Goal: Information Seeking & Learning: Understand process/instructions

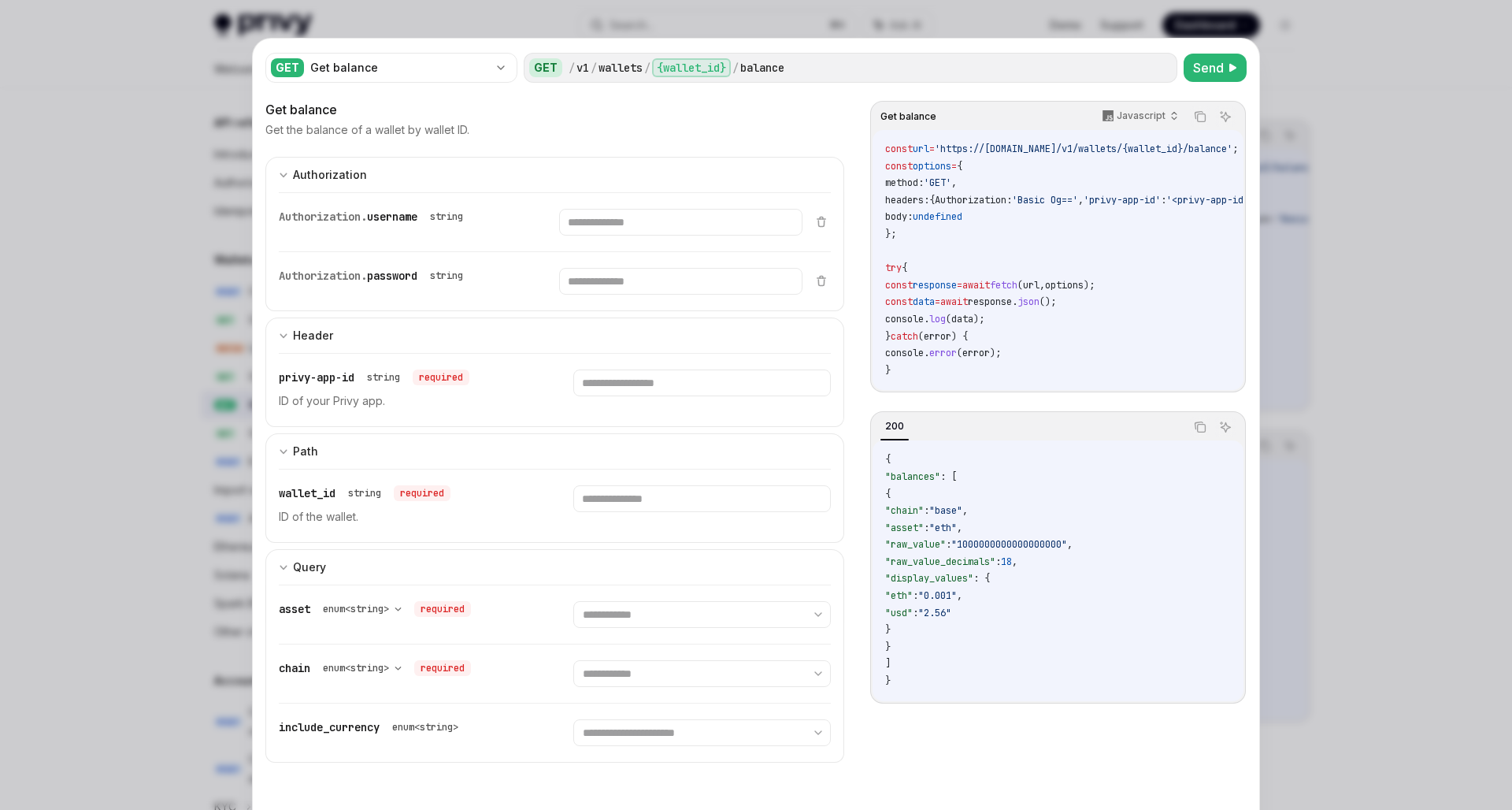
click at [1311, 151] on div at bounding box center [756, 405] width 1512 height 810
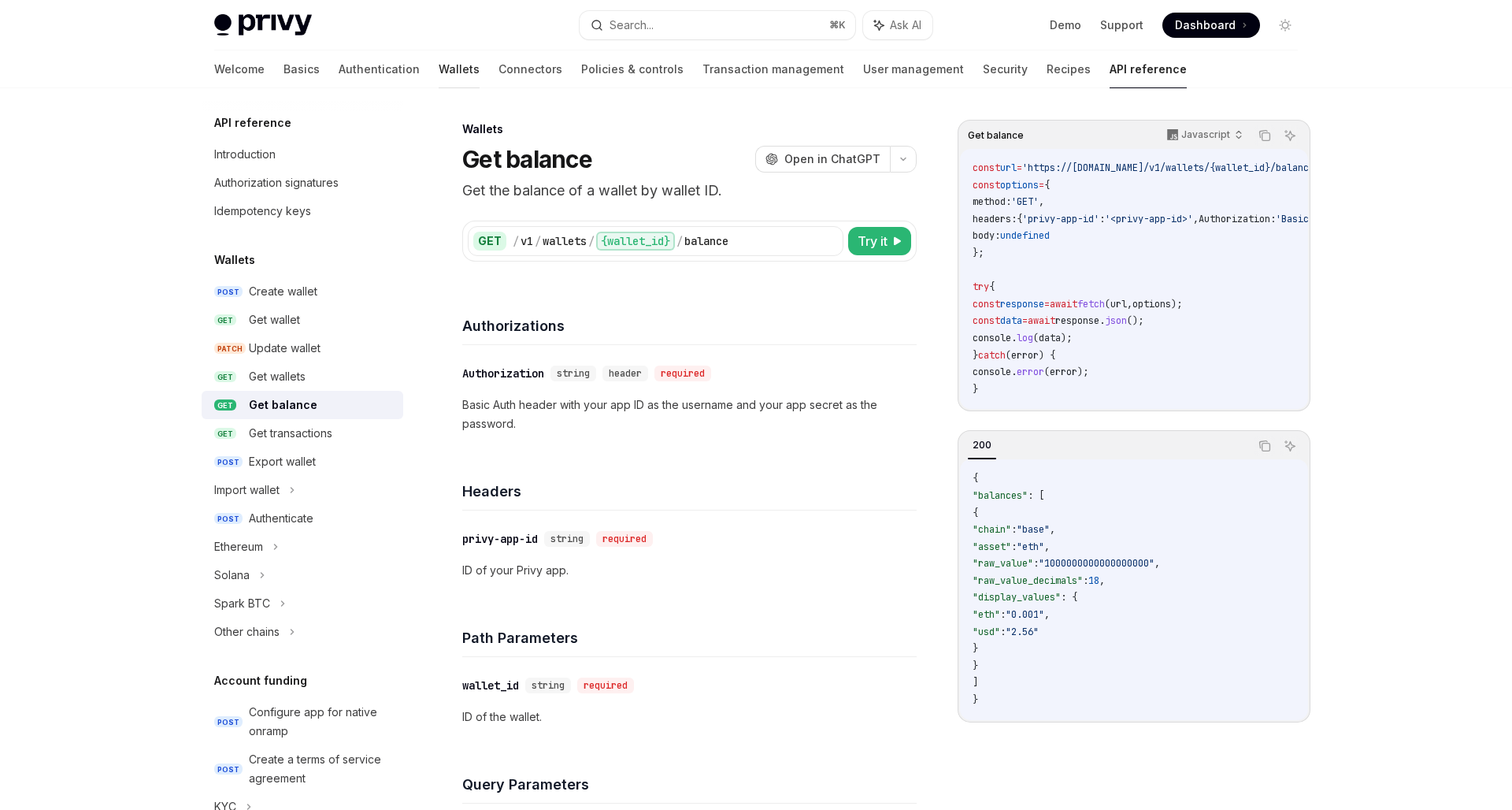
click at [438, 71] on link "Wallets" at bounding box center [459, 69] width 41 height 38
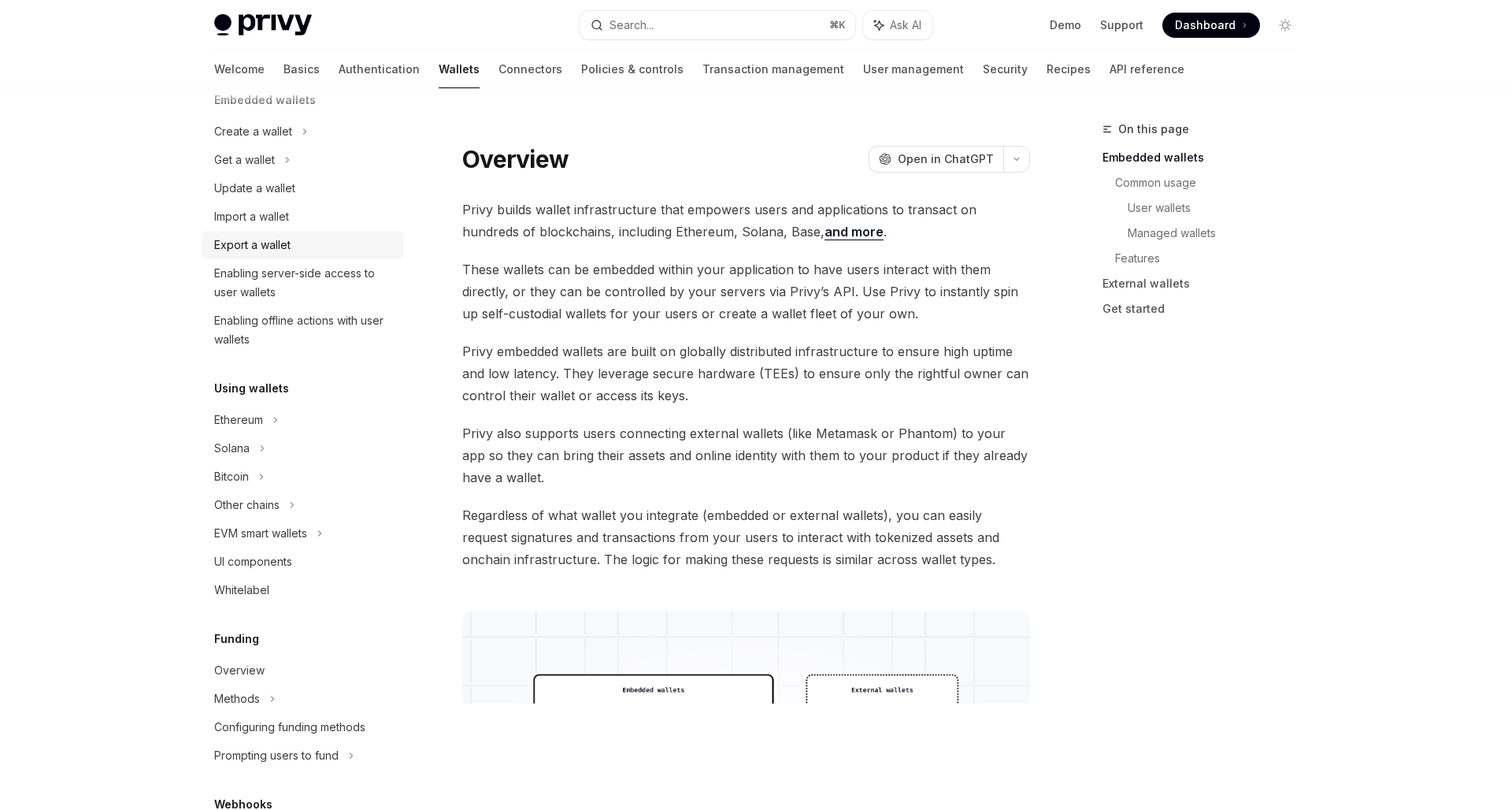
scroll to position [125, 0]
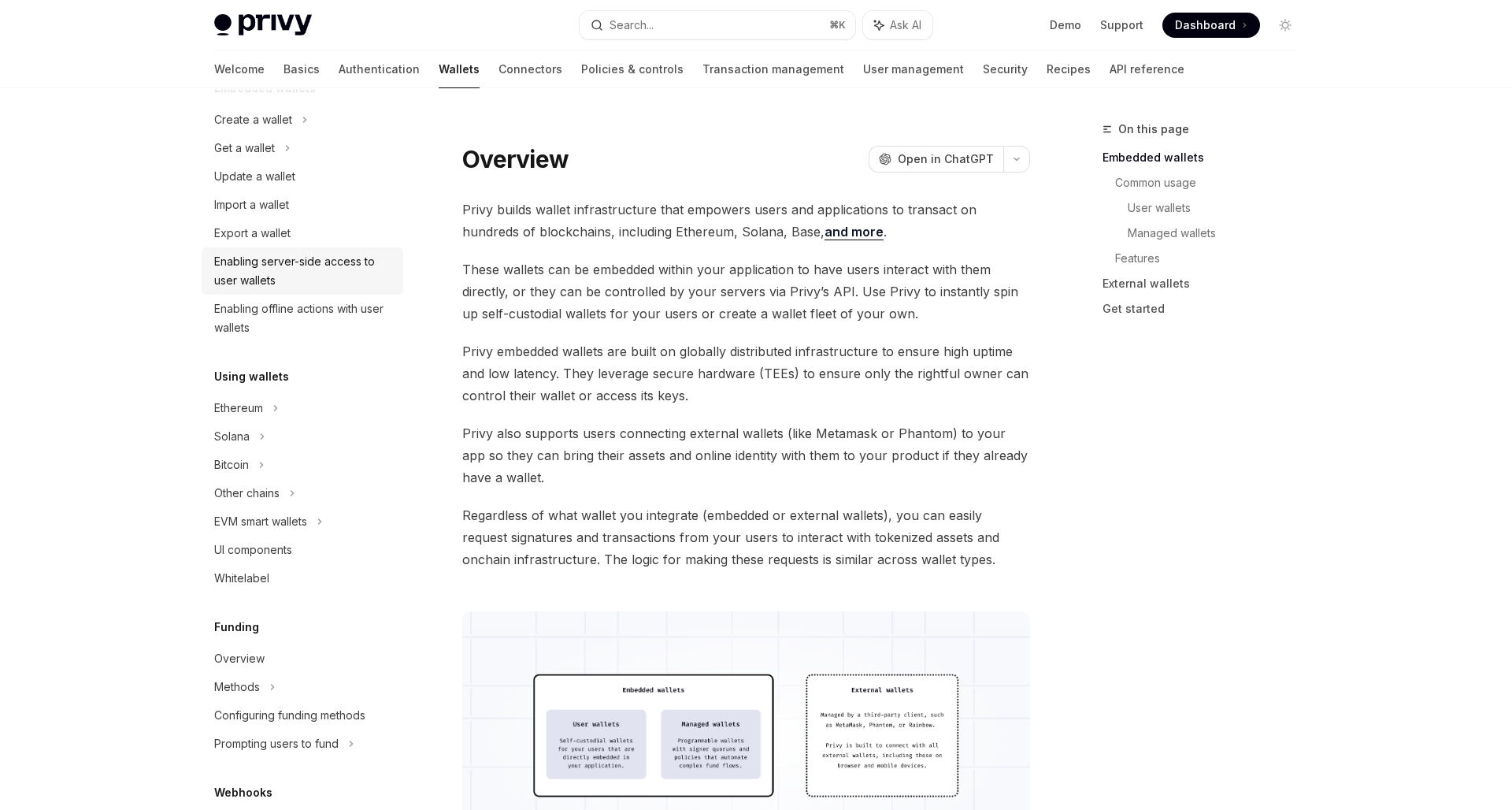
click at [304, 271] on div "Enabling server-side access to user wallets" at bounding box center [304, 271] width 180 height 38
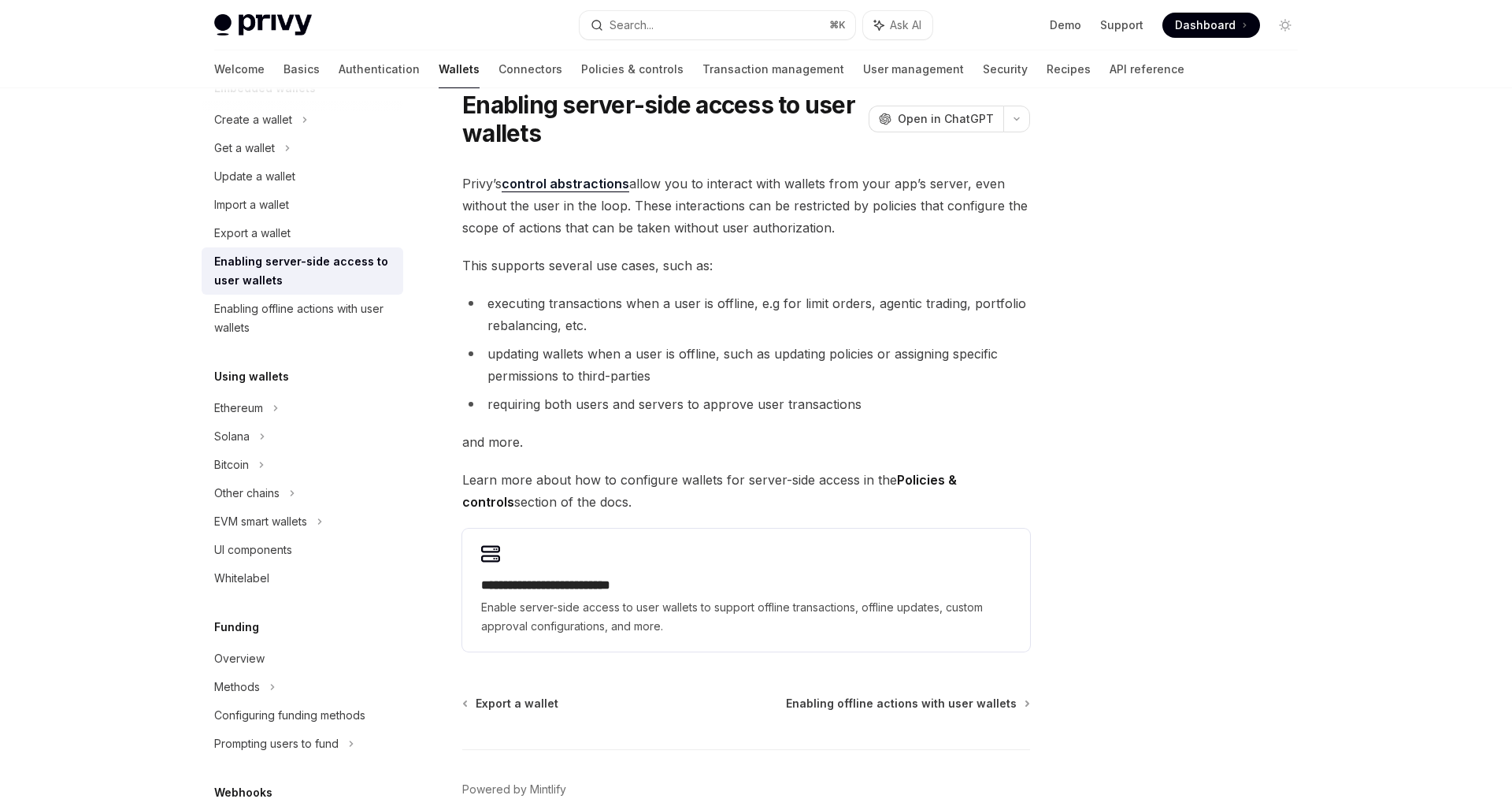
scroll to position [91, 0]
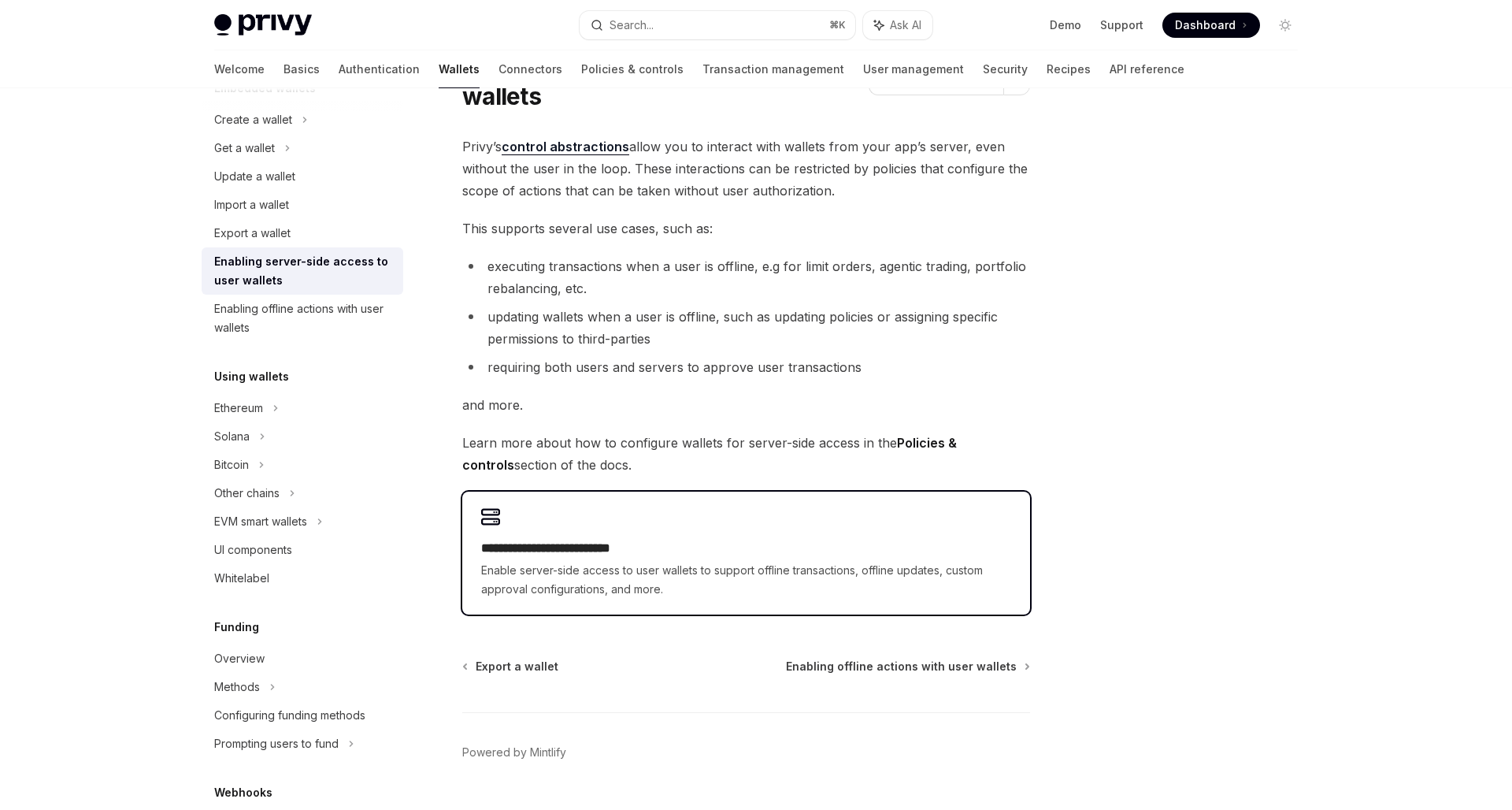
click at [602, 543] on h2 "**********" at bounding box center [746, 548] width 530 height 19
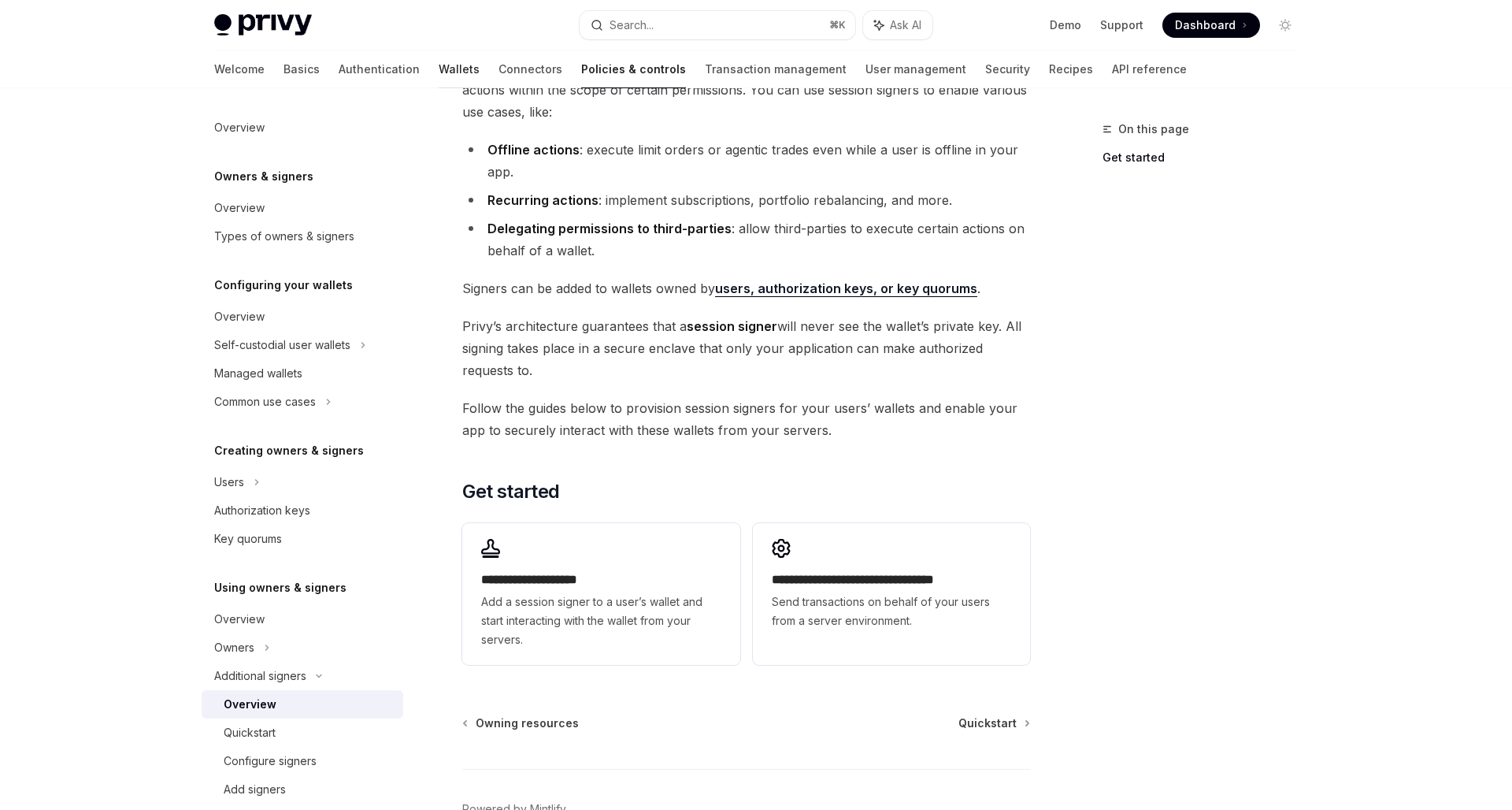
scroll to position [-1, 0]
click at [438, 66] on link "Wallets" at bounding box center [459, 69] width 41 height 38
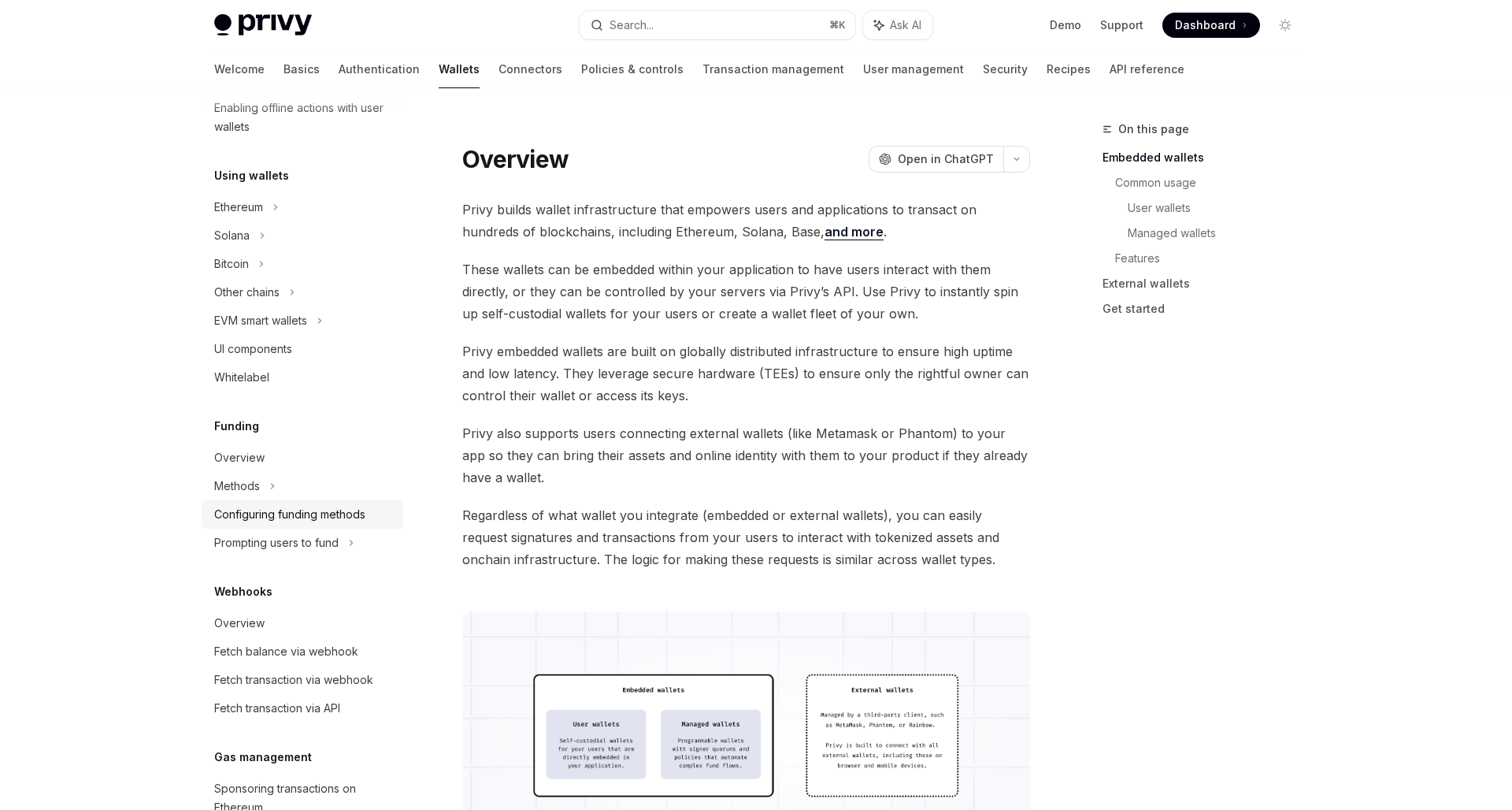
scroll to position [352, 0]
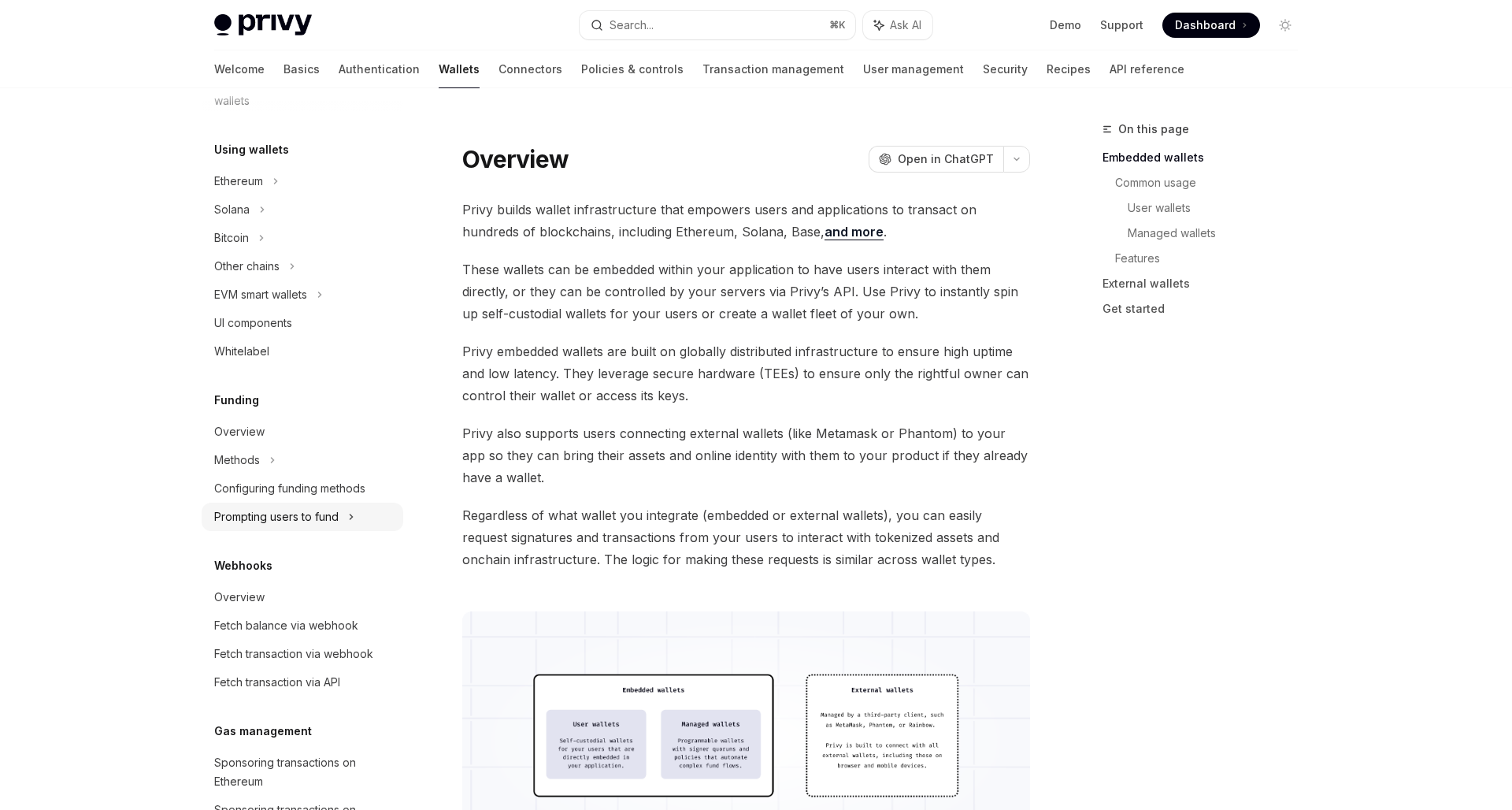
click at [280, 276] on div "Prompting users to fund" at bounding box center [247, 267] width 65 height 19
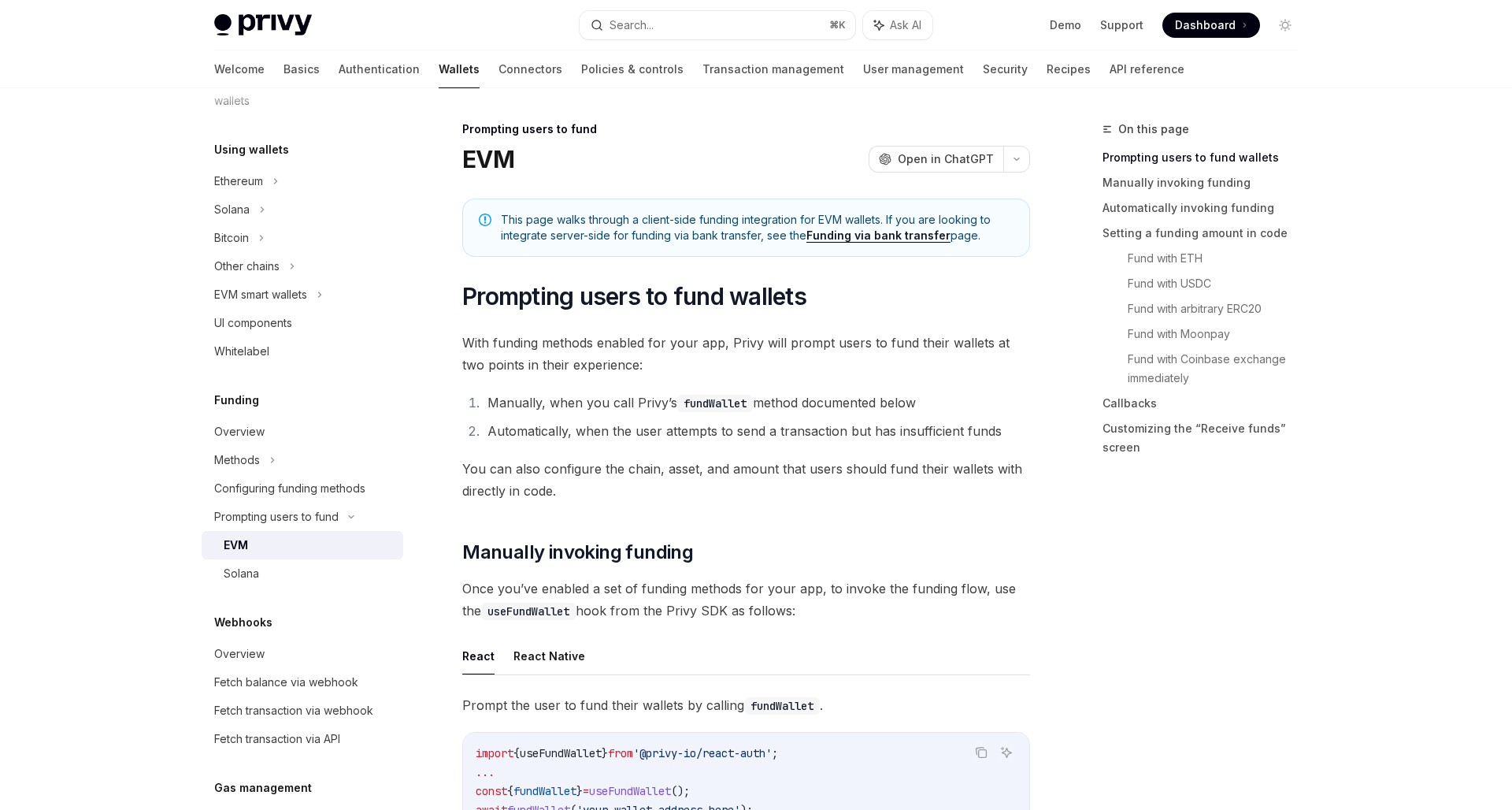
scroll to position [403, 0]
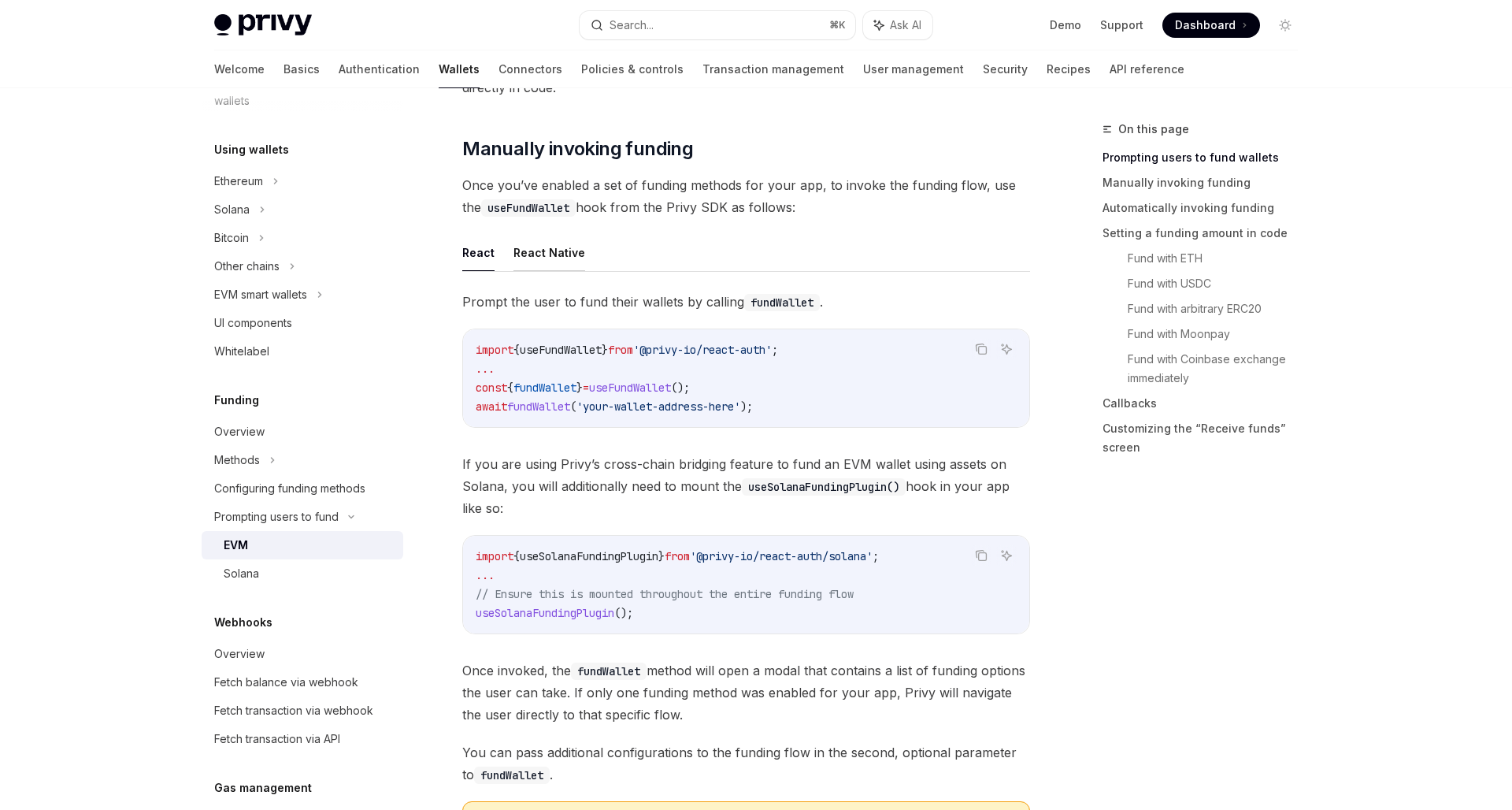
click at [531, 259] on button "React Native" at bounding box center [549, 252] width 72 height 37
type textarea "*"
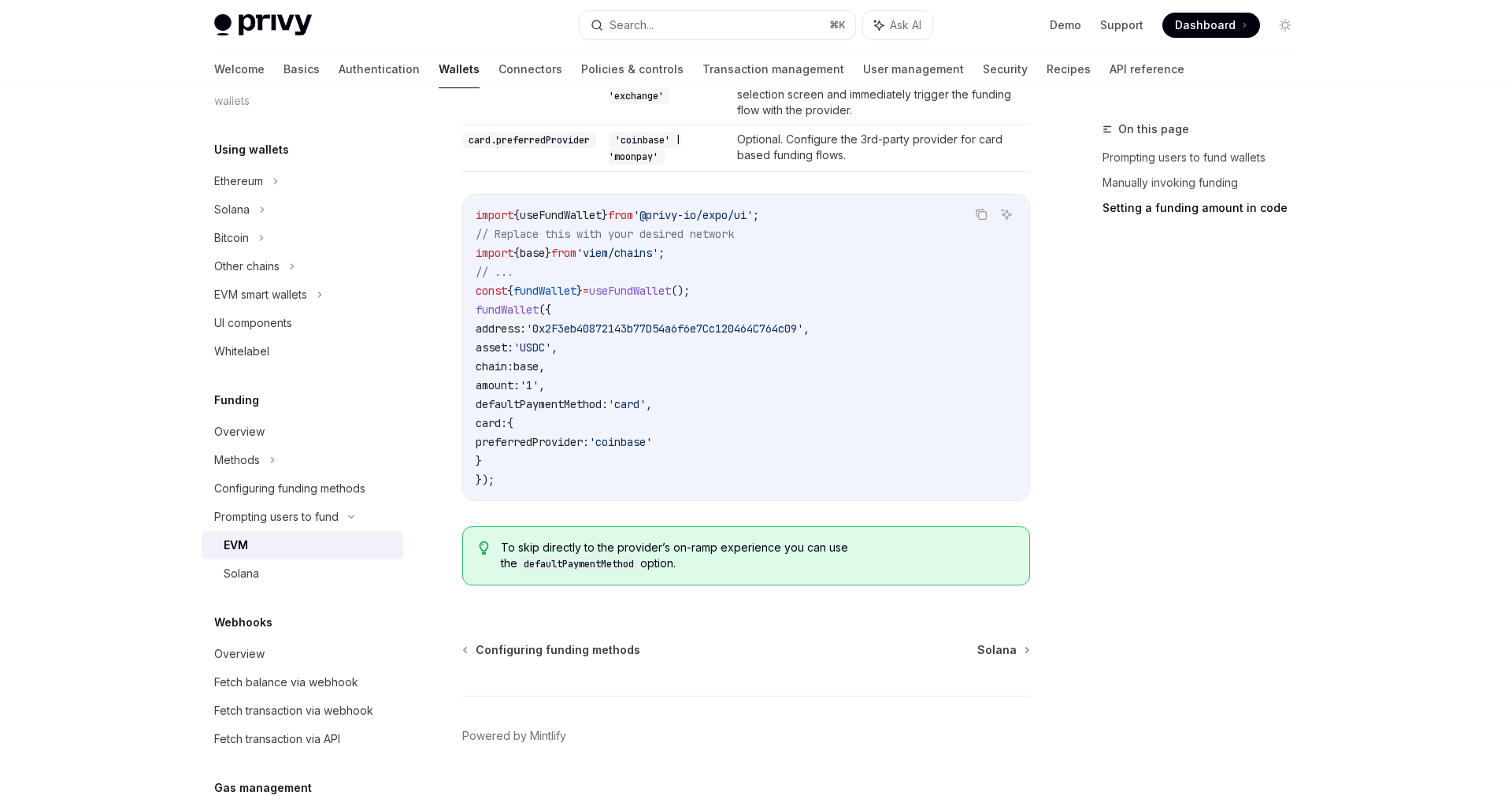
scroll to position [1537, 0]
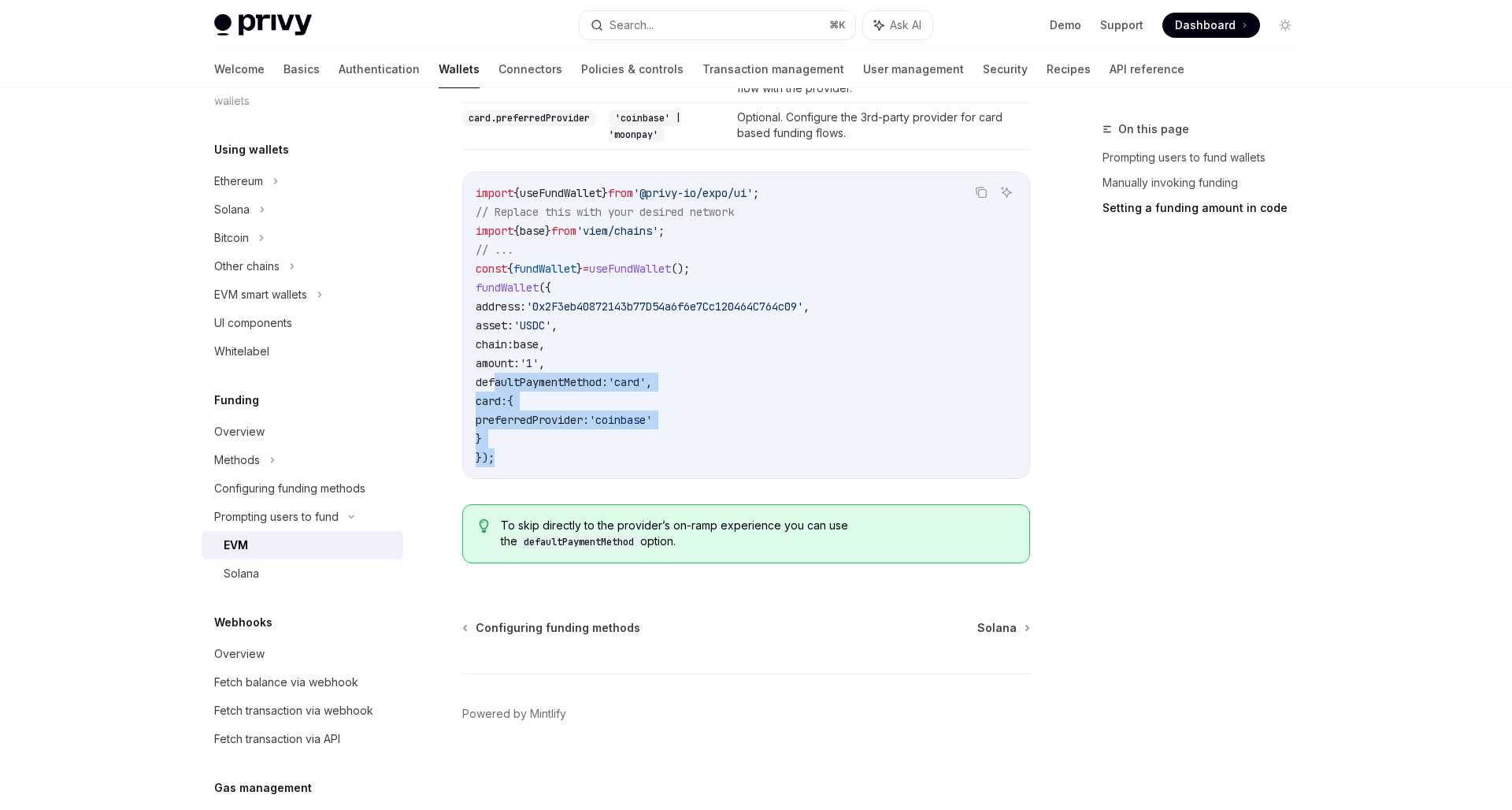
drag, startPoint x: 499, startPoint y: 459, endPoint x: 497, endPoint y: 372, distance: 87.0
click at [497, 372] on code "import { useFundWallet } from '@privy-io/expo/ui' ; // Replace this with your d…" at bounding box center [746, 326] width 541 height 284
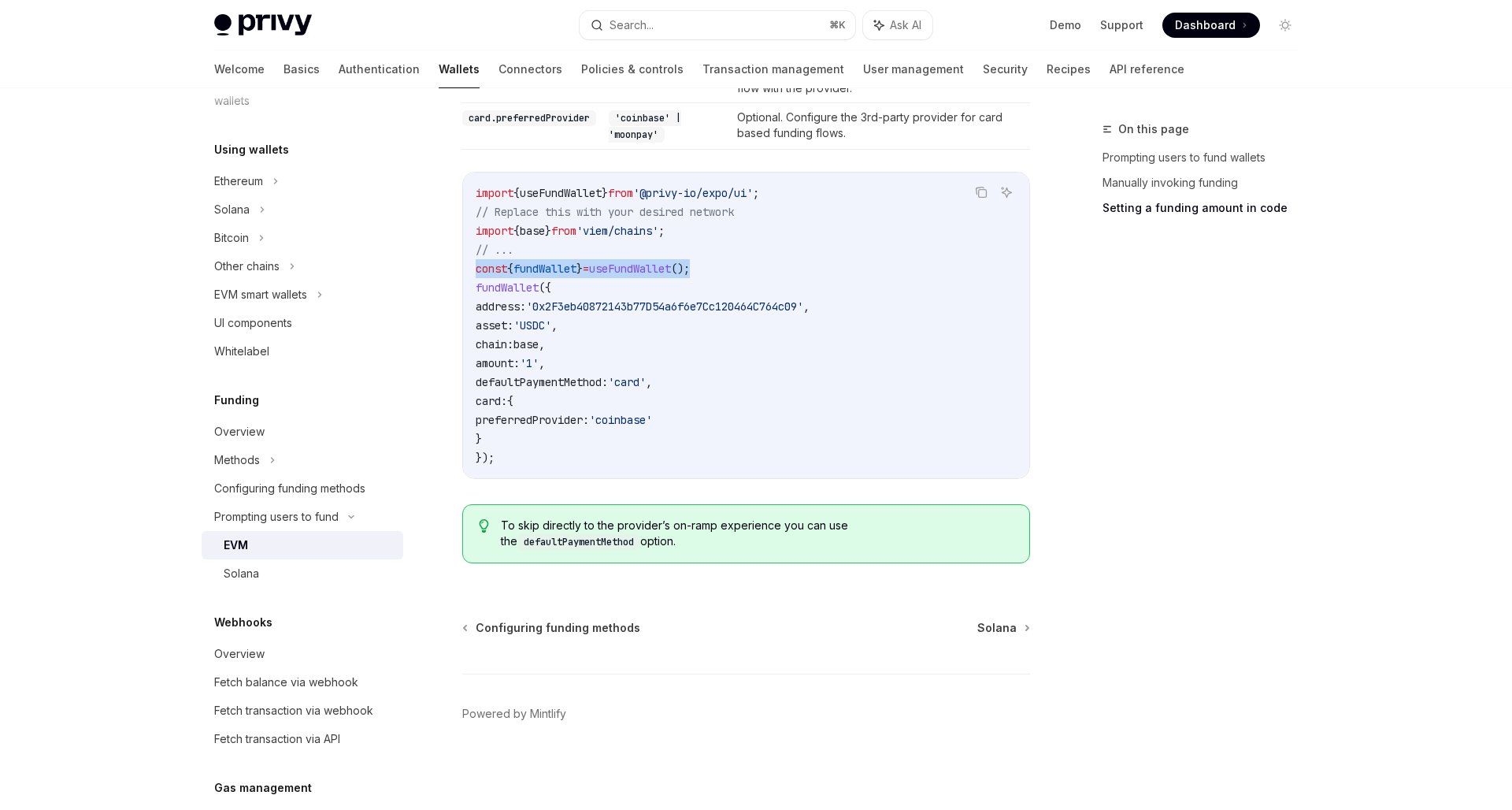
drag, startPoint x: 742, startPoint y: 267, endPoint x: 476, endPoint y: 272, distance: 266.0
click at [476, 272] on code "import { useFundWallet } from '@privy-io/expo/ui' ; // Replace this with your d…" at bounding box center [746, 326] width 541 height 284
copy span "const { fundWallet } = useFundWallet ();"
click at [505, 449] on code "import { useFundWallet } from '@privy-io/expo/ui' ; // Replace this with your d…" at bounding box center [746, 326] width 541 height 284
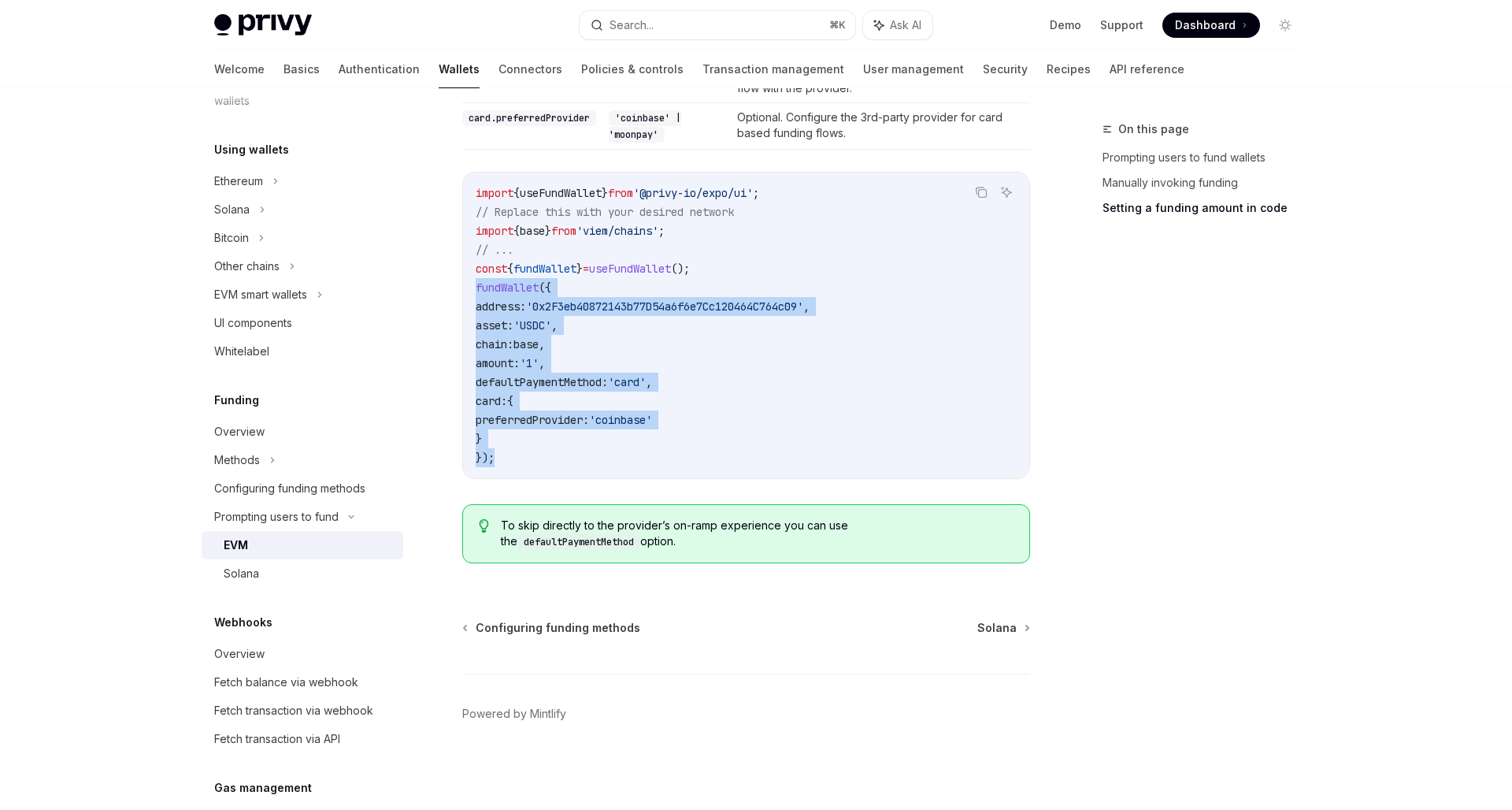
drag, startPoint x: 502, startPoint y: 458, endPoint x: 473, endPoint y: 289, distance: 171.5
click at [473, 289] on div "import { useFundWallet } from '@privy-io/expo/ui' ; // Replace this with your d…" at bounding box center [746, 326] width 566 height 306
copy code "fundWallet ({ address: '0x2F3eb40872143b77D54a6f6e7Cc120464C764c09' , asset: 'U…"
